Goal: Find specific page/section: Find specific page/section

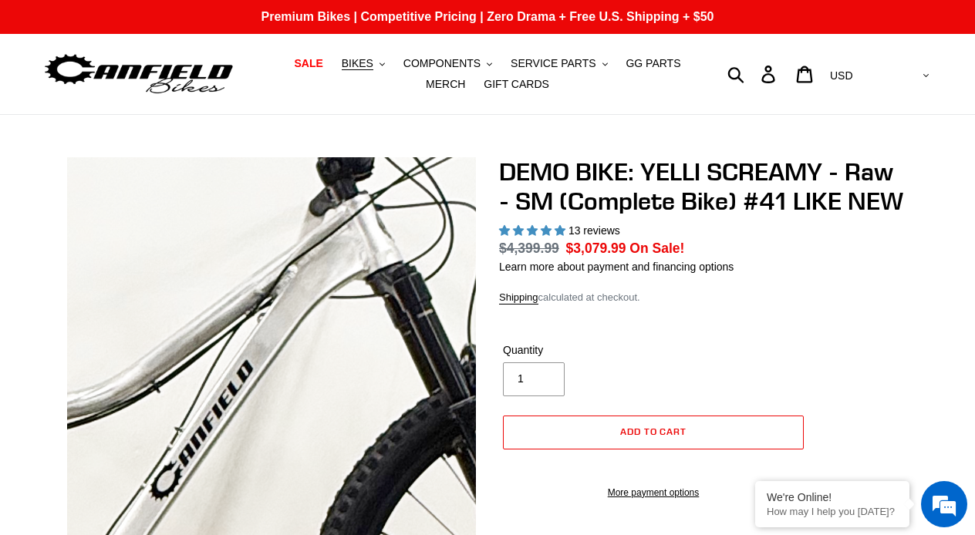
select select "highest-rating"
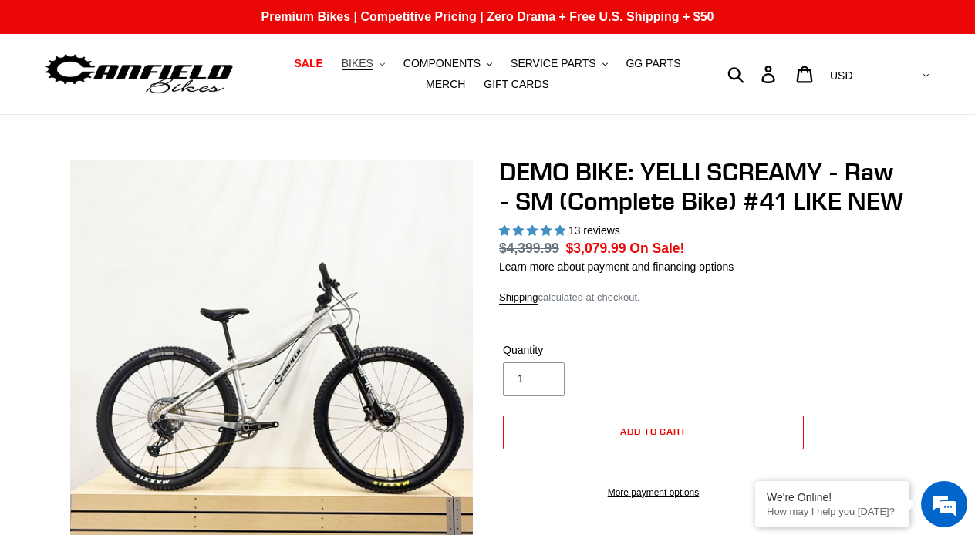
click at [356, 59] on span "BIKES" at bounding box center [358, 63] width 32 height 13
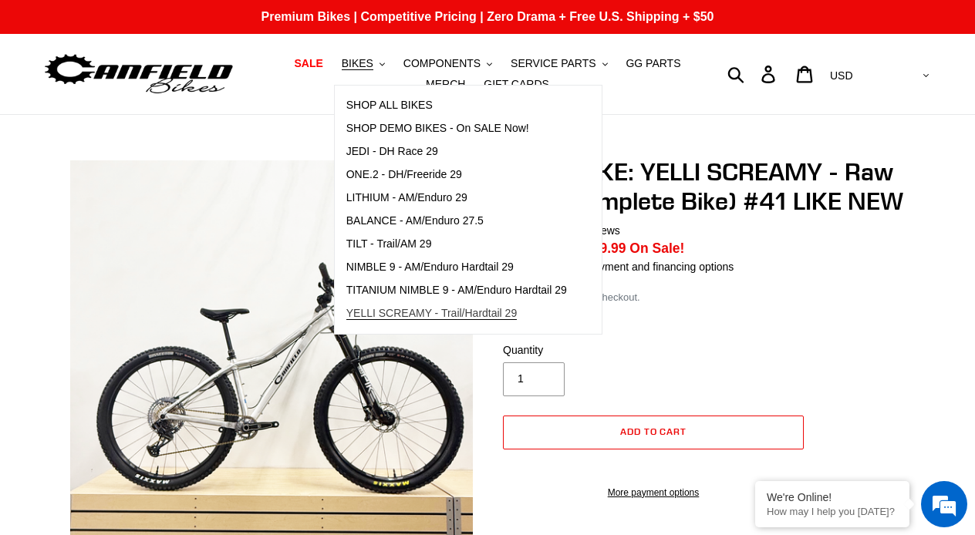
click at [449, 308] on span "YELLI SCREAMY - Trail/Hardtail 29" at bounding box center [431, 313] width 171 height 13
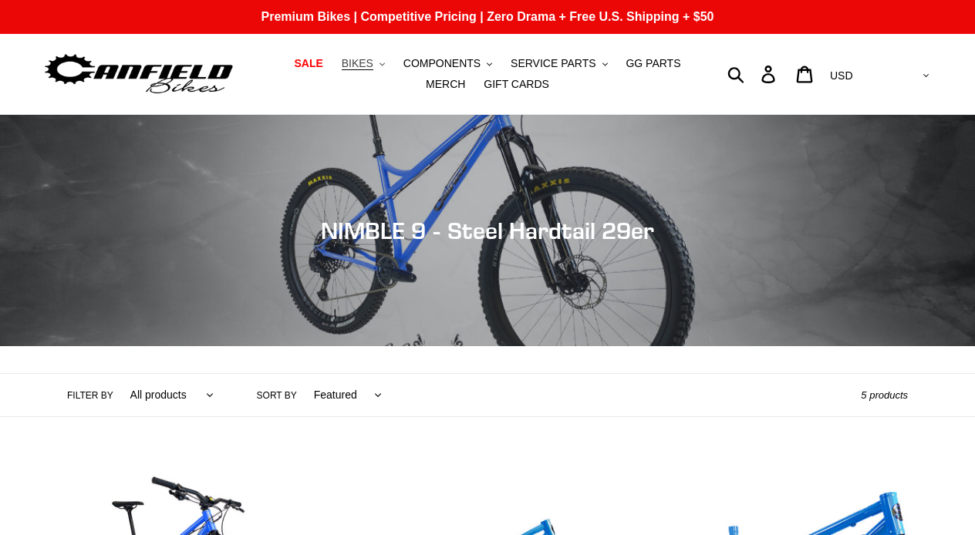
click at [362, 62] on span "BIKES" at bounding box center [358, 63] width 32 height 13
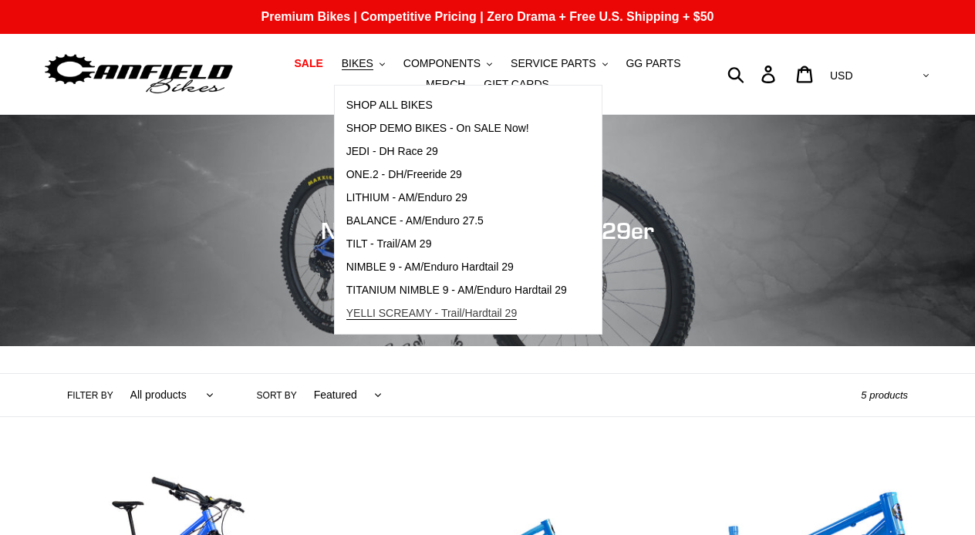
click at [380, 307] on span "YELLI SCREAMY - Trail/Hardtail 29" at bounding box center [431, 313] width 171 height 13
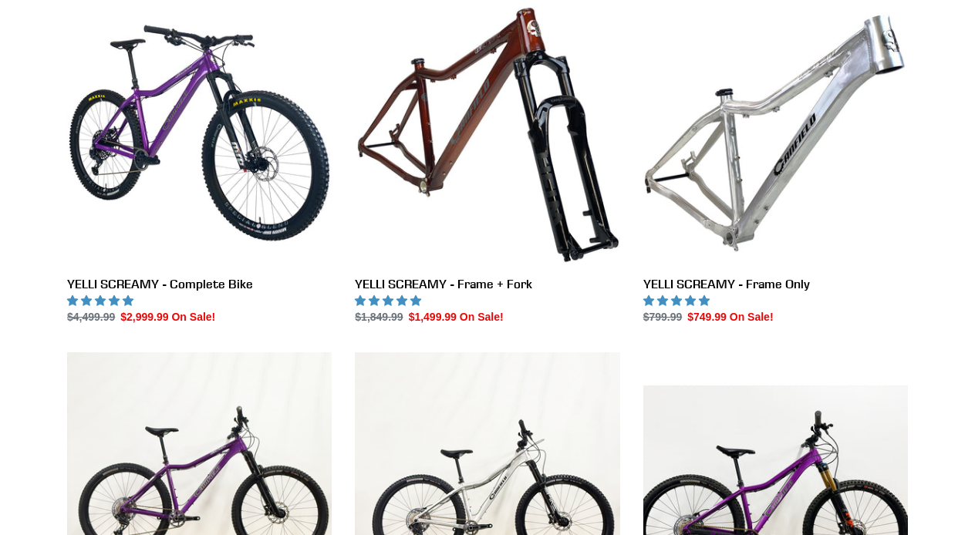
scroll to position [433, 0]
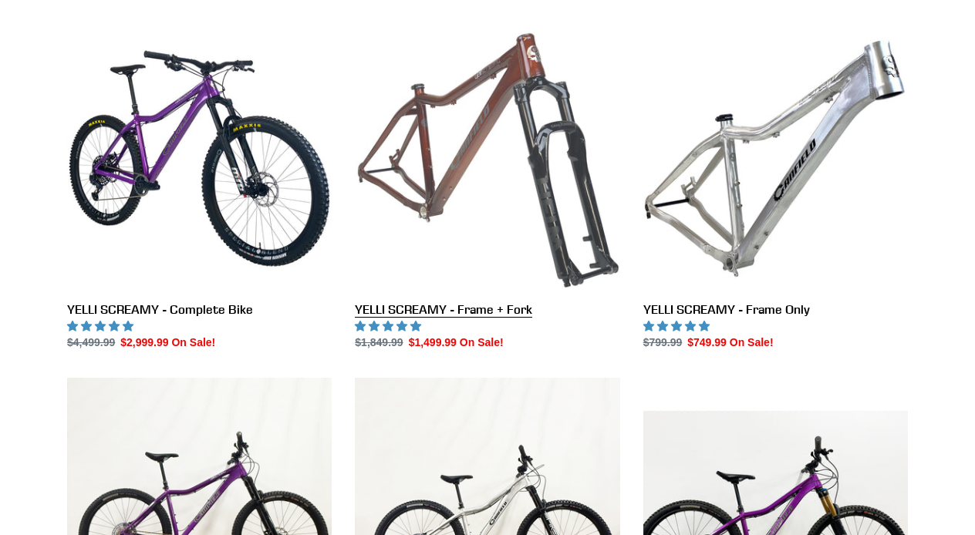
click at [462, 127] on link "YELLI SCREAMY - Frame + Fork" at bounding box center [487, 188] width 265 height 325
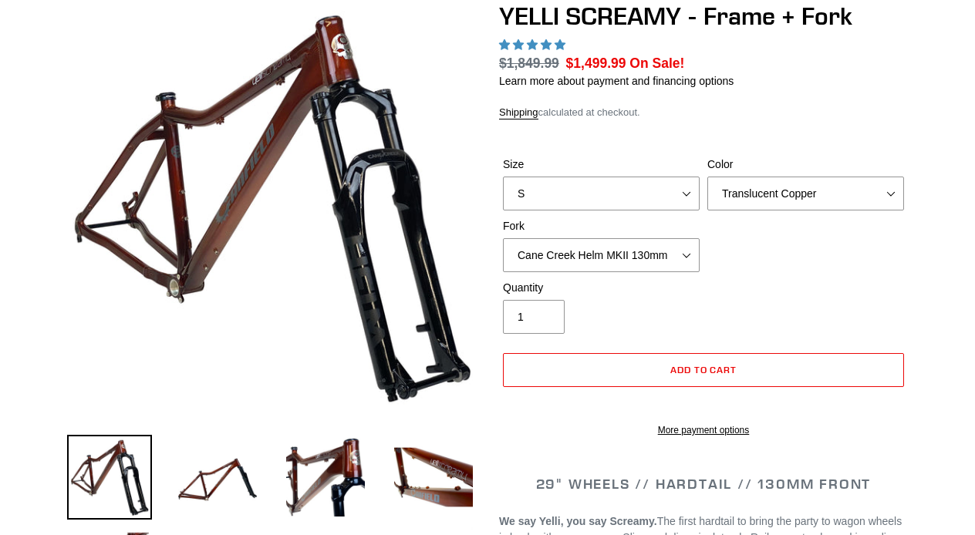
scroll to position [159, 0]
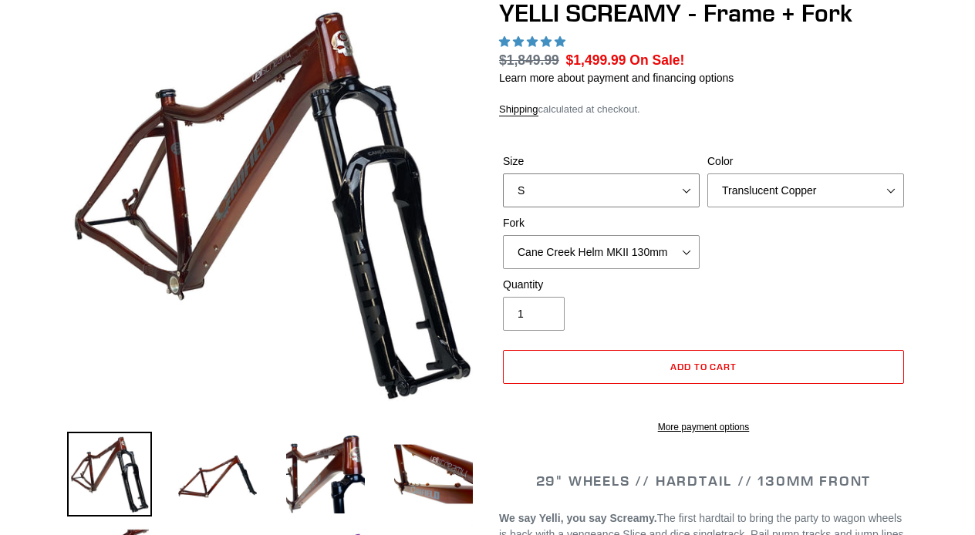
click at [577, 189] on select "S M L XL" at bounding box center [601, 191] width 197 height 34
select select "L"
click at [720, 197] on select "Translucent Copper Purple Haze Raw" at bounding box center [805, 191] width 197 height 34
select select "Raw"
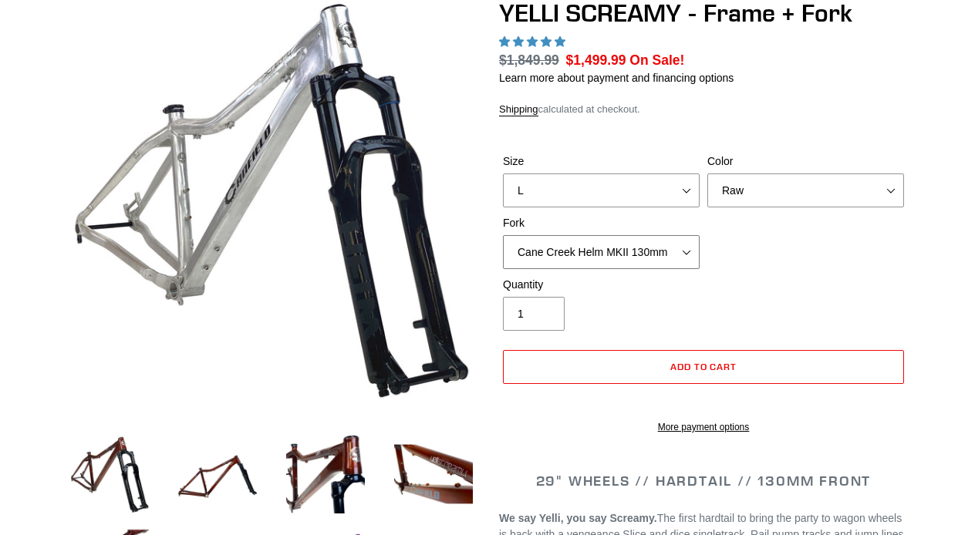
click at [690, 243] on select "Cane Creek Helm MKII 130mm Fox 34 SL Factory Grip X 130mm RockShox Pike Ultimat…" at bounding box center [601, 252] width 197 height 34
select select "highest-rating"
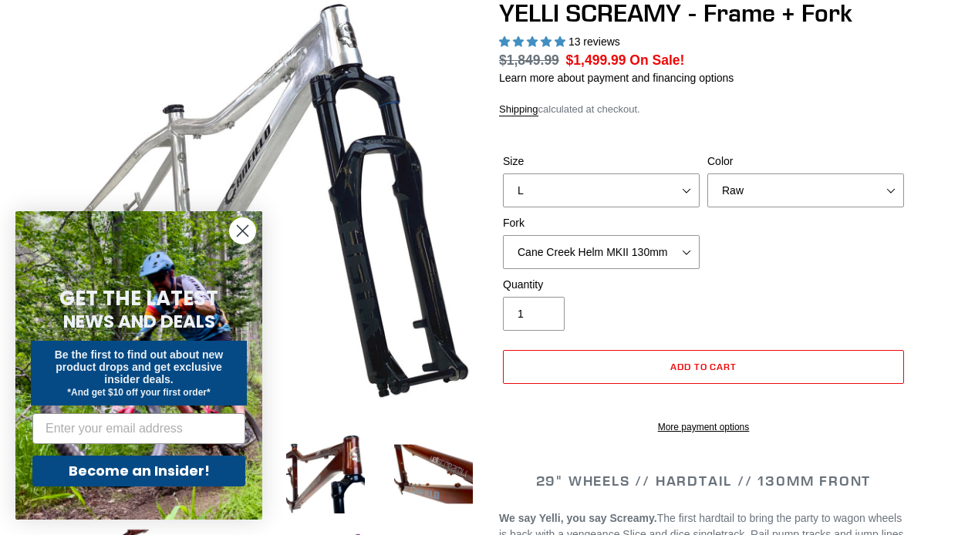
click at [238, 224] on circle "Close dialog" at bounding box center [242, 230] width 25 height 25
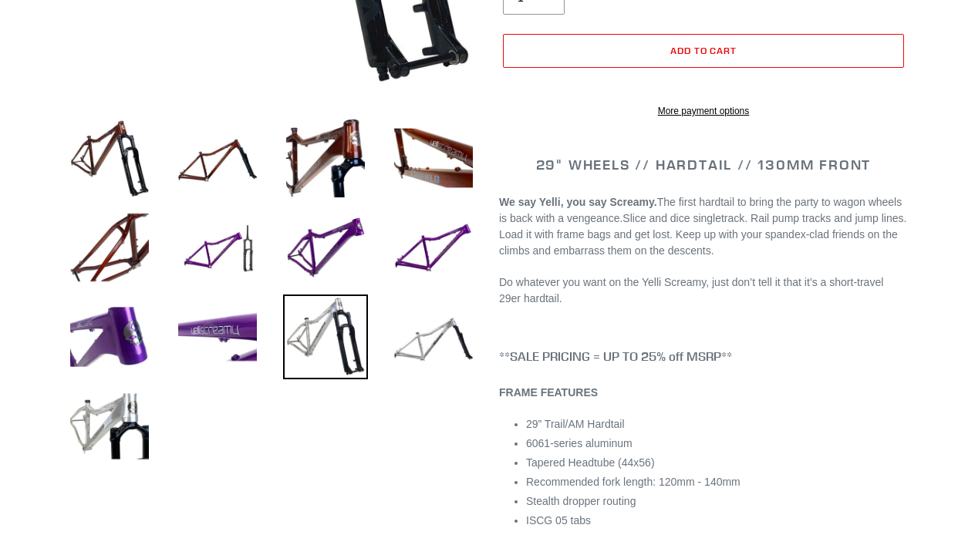
scroll to position [479, 0]
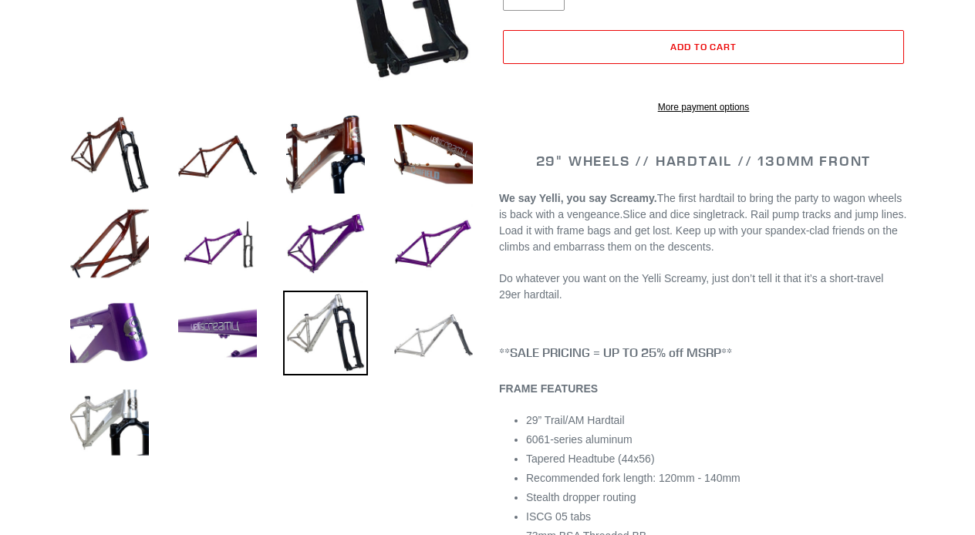
click at [406, 342] on img at bounding box center [433, 333] width 85 height 85
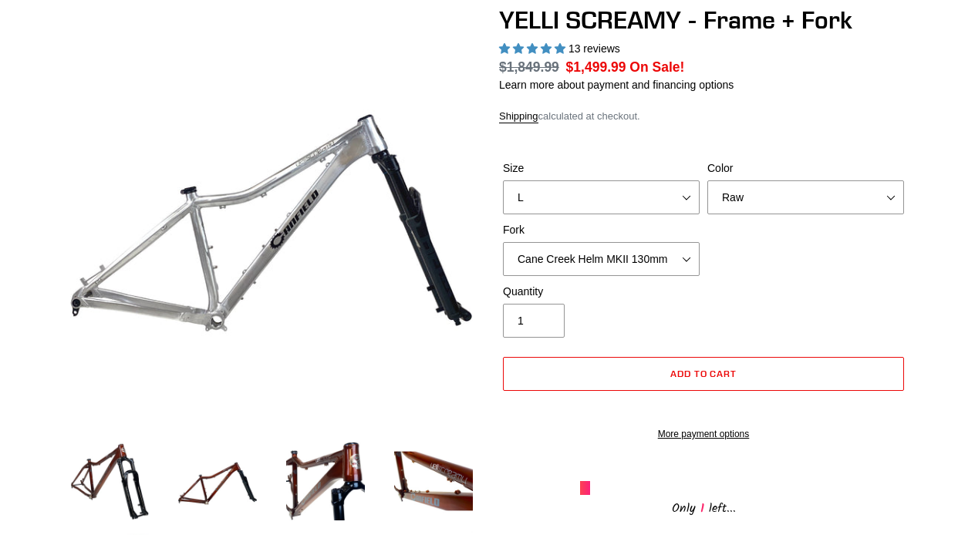
scroll to position [187, 0]
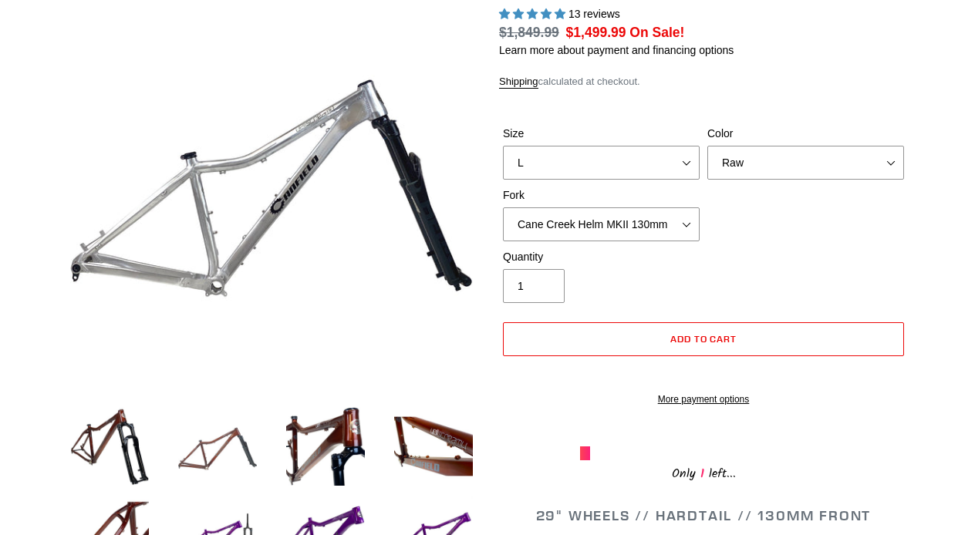
click at [231, 430] on img at bounding box center [217, 446] width 85 height 85
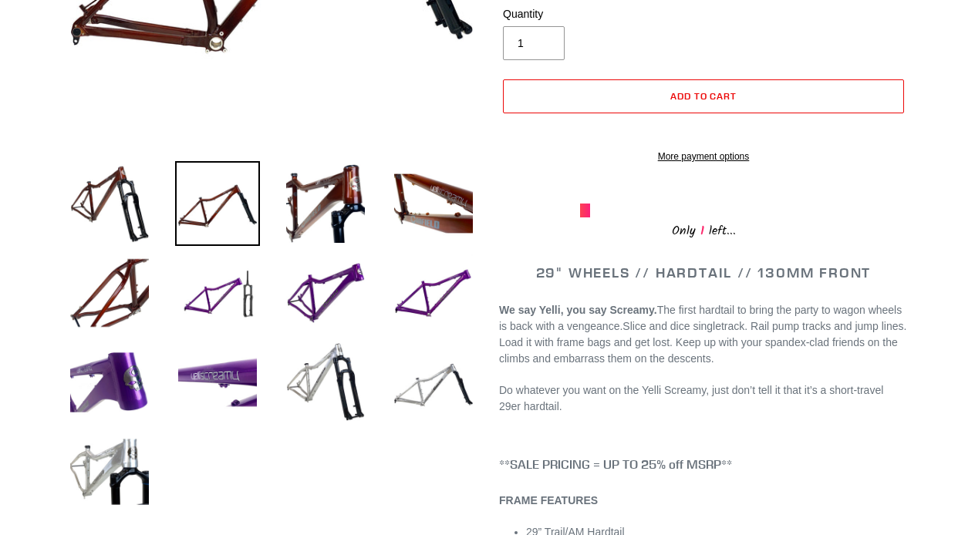
scroll to position [436, 0]
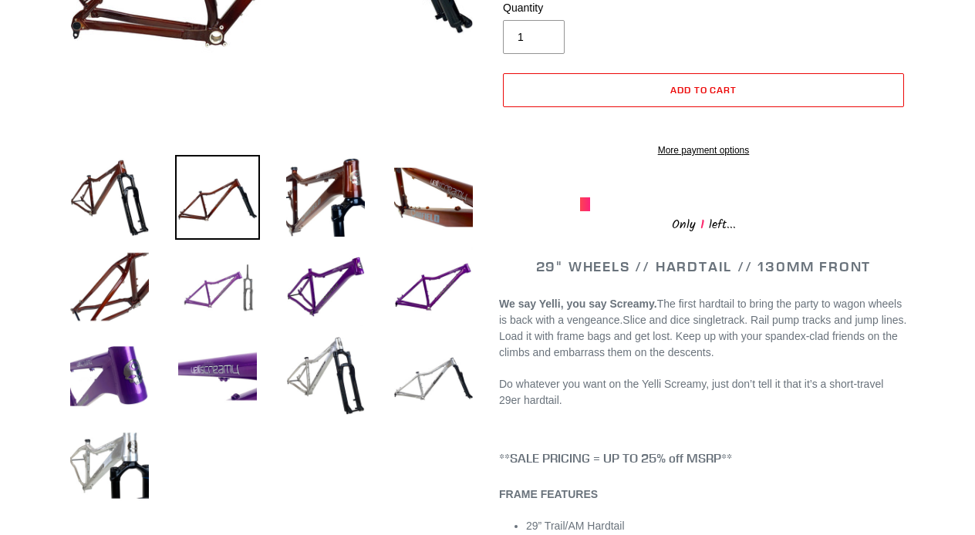
click at [233, 293] on img at bounding box center [217, 286] width 85 height 85
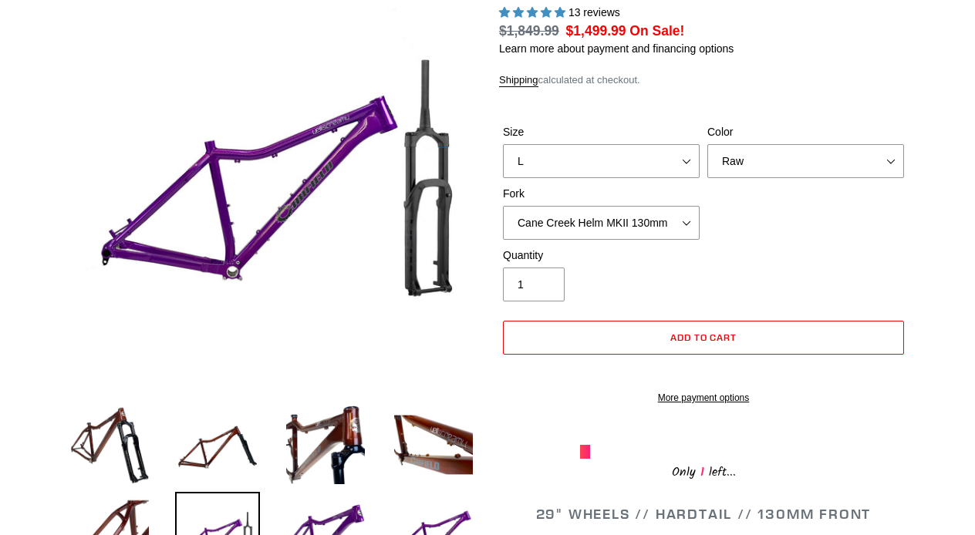
scroll to position [182, 0]
